Goal: Obtain resource: Download file/media

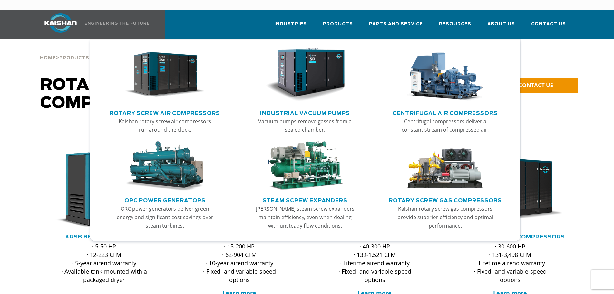
click at [318, 59] on img "Main menu" at bounding box center [304, 75] width 79 height 54
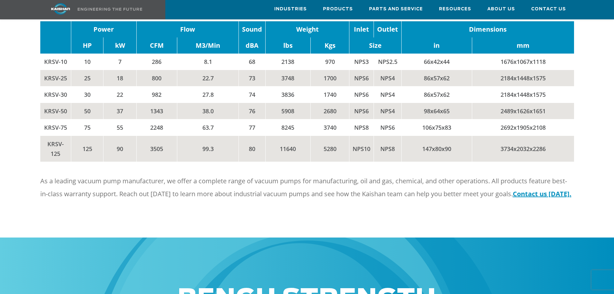
scroll to position [774, 0]
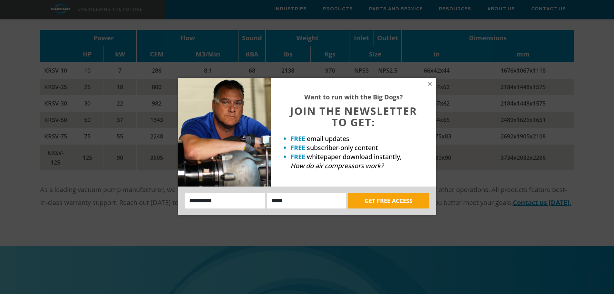
click at [34, 110] on div "Want to run with the Big Dogs? JOIN THE NEWSLETTER TO GET: FREE email updates F…" at bounding box center [307, 147] width 614 height 294
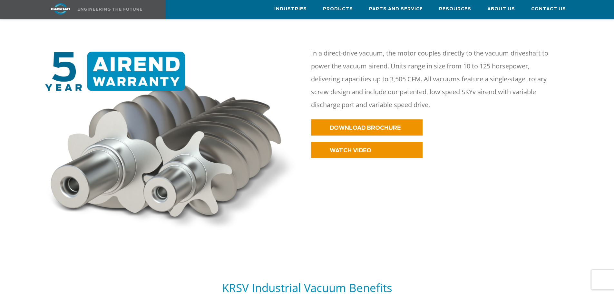
scroll to position [290, 0]
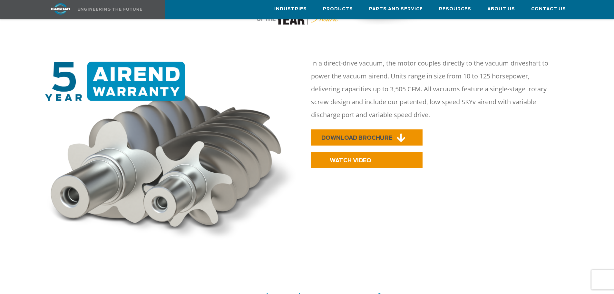
click at [335, 135] on span "DOWNLOAD BROCHURE" at bounding box center [356, 137] width 71 height 5
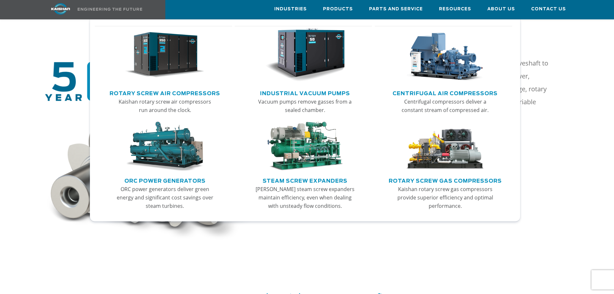
click at [163, 58] on img "Main menu" at bounding box center [164, 55] width 79 height 54
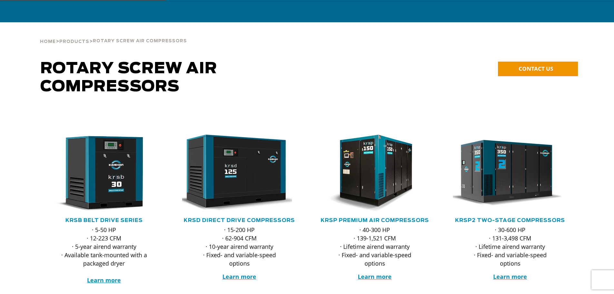
scroll to position [32, 0]
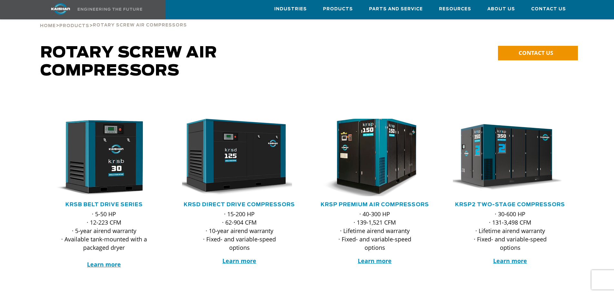
click at [371, 137] on img at bounding box center [370, 157] width 126 height 85
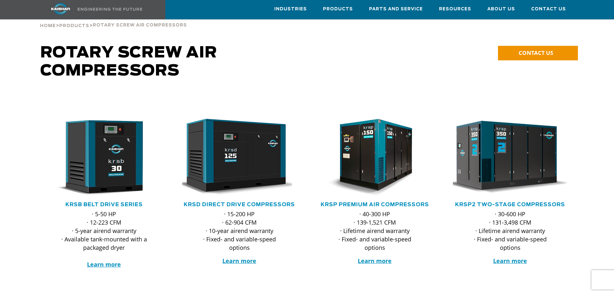
click at [515, 129] on img at bounding box center [505, 157] width 126 height 85
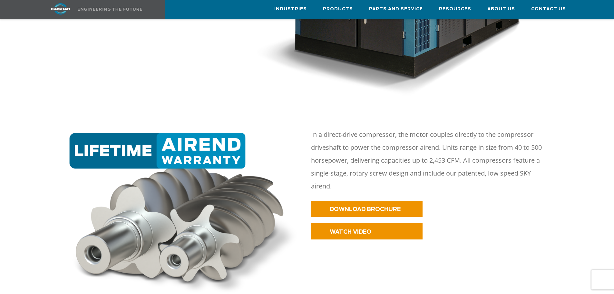
scroll to position [290, 0]
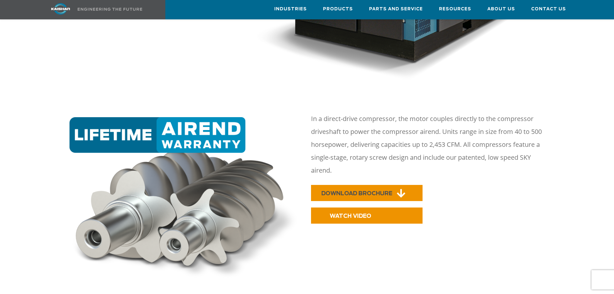
click at [358, 191] on span "DOWNLOAD BROCHURE" at bounding box center [356, 193] width 71 height 5
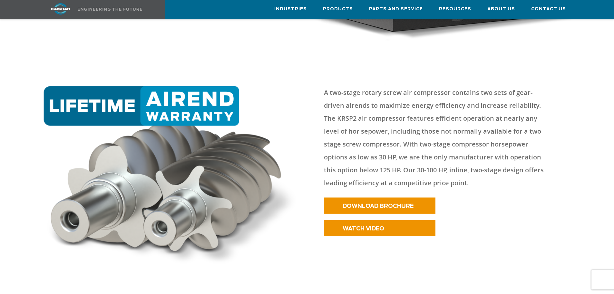
scroll to position [258, 0]
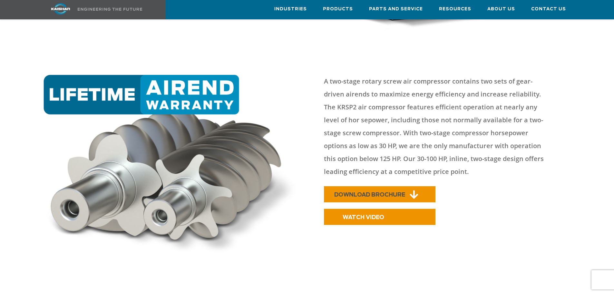
click at [382, 192] on span "DOWNLOAD BROCHURE" at bounding box center [369, 194] width 71 height 5
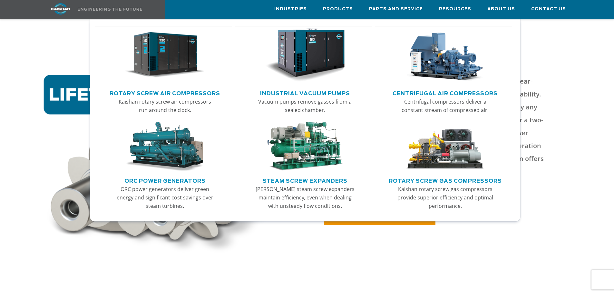
click at [429, 62] on img "Main menu" at bounding box center [445, 55] width 79 height 54
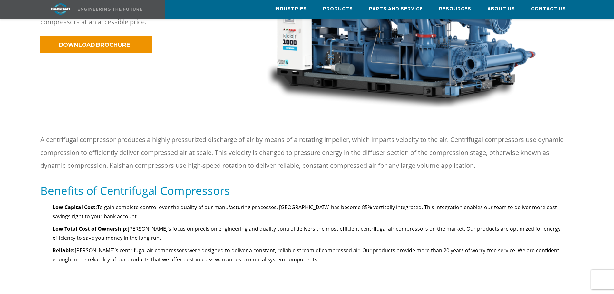
scroll to position [193, 0]
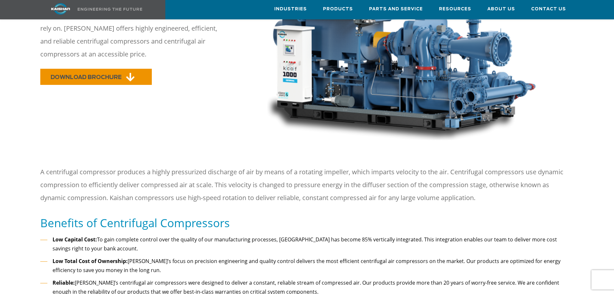
click at [112, 69] on link "DOWNLOAD BROCHURE" at bounding box center [96, 77] width 112 height 16
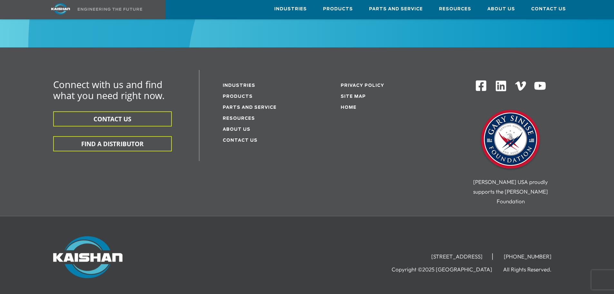
scroll to position [1274, 0]
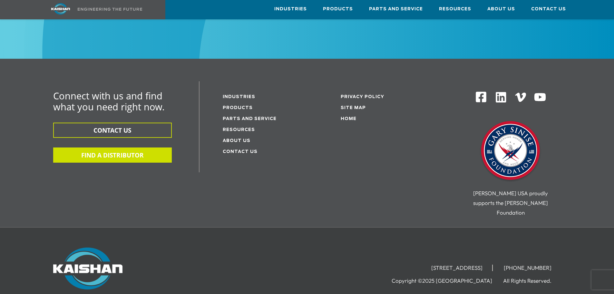
click at [91, 147] on button "FIND A DISTRIBUTOR" at bounding box center [112, 154] width 119 height 15
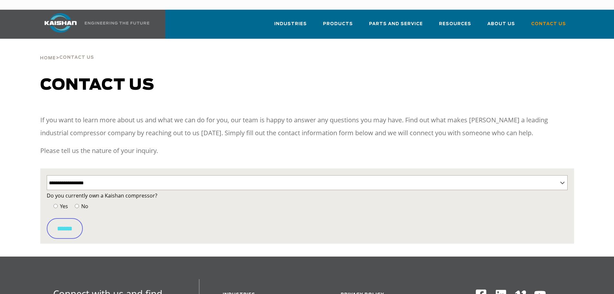
select select "**********"
